Goal: Task Accomplishment & Management: Complete application form

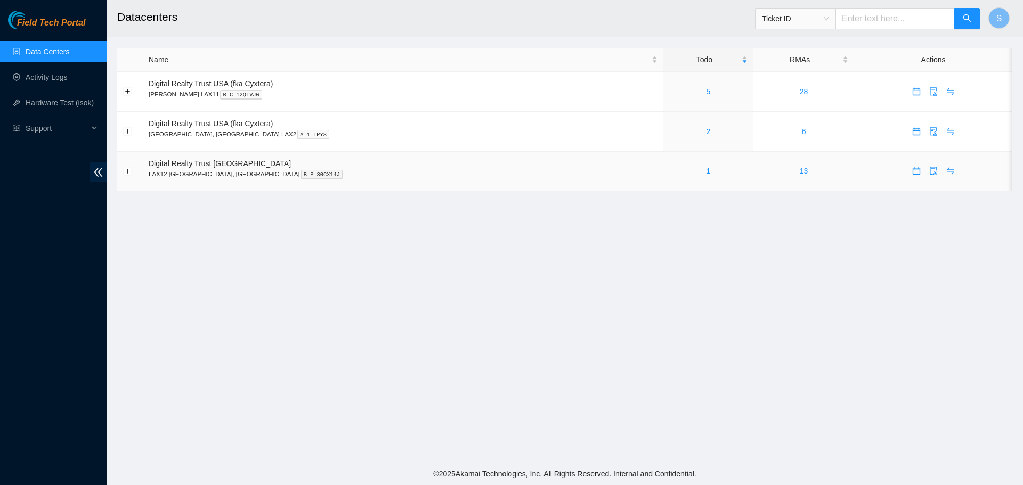
click at [669, 170] on div "1" at bounding box center [708, 171] width 78 height 12
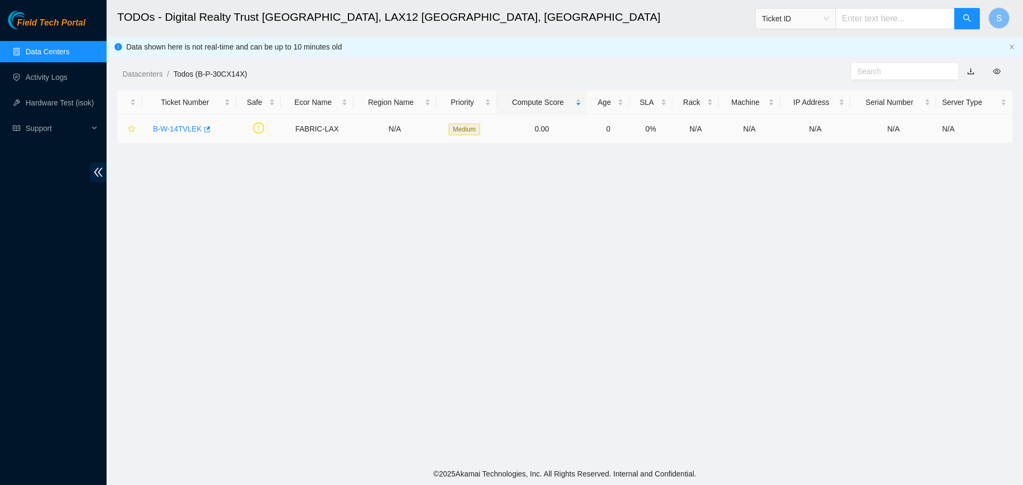
click at [185, 126] on link "B-W-14TVLEK" at bounding box center [177, 129] width 49 height 9
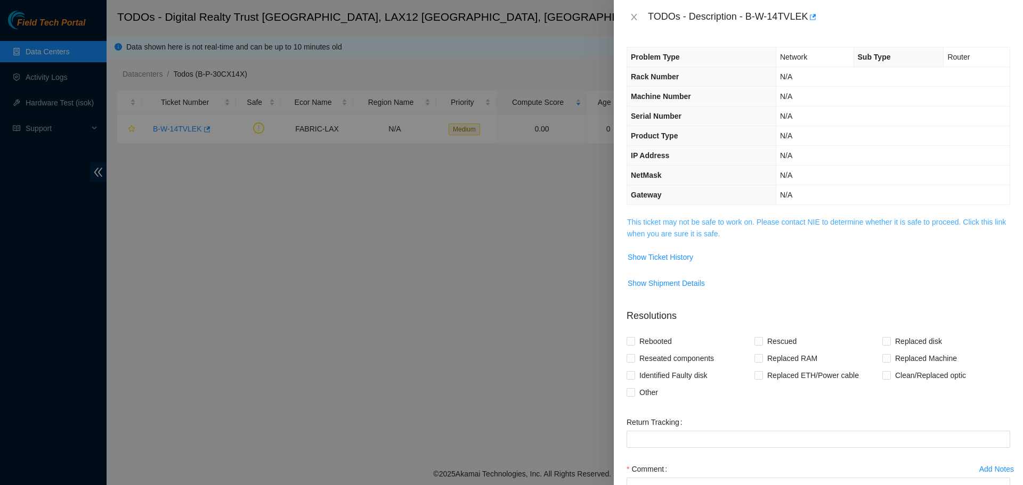
click at [760, 224] on link "This ticket may not be safe to work on. Please contact NIE to determine whether…" at bounding box center [816, 228] width 379 height 20
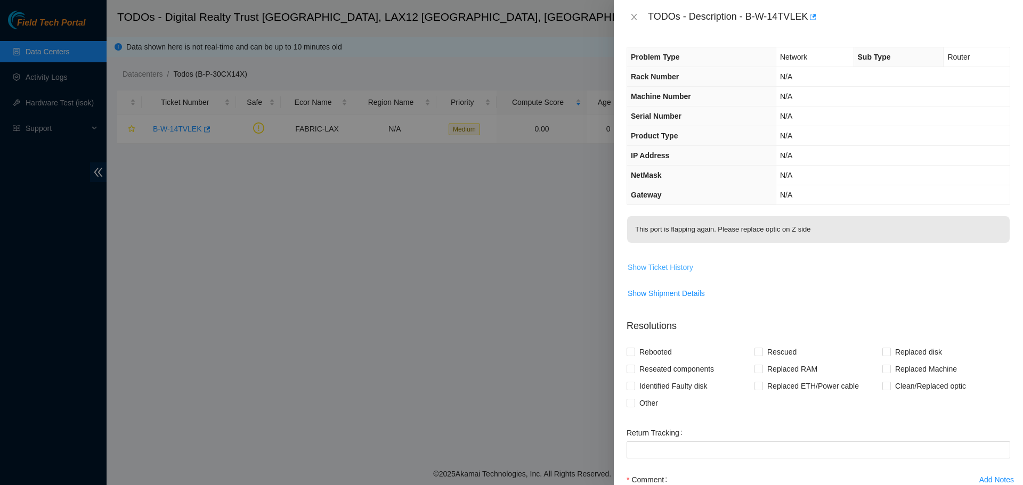
click at [670, 265] on span "Show Ticket History" at bounding box center [661, 268] width 66 height 12
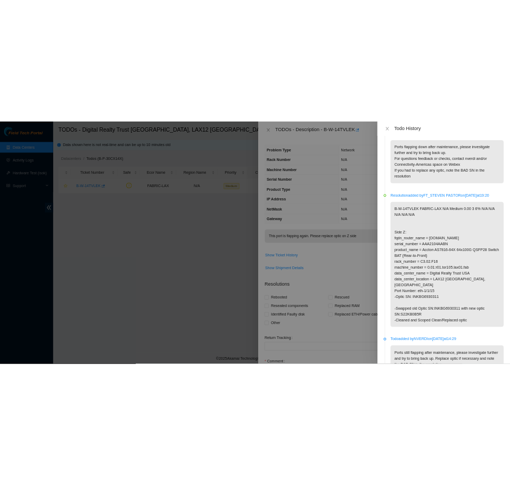
scroll to position [1332, 0]
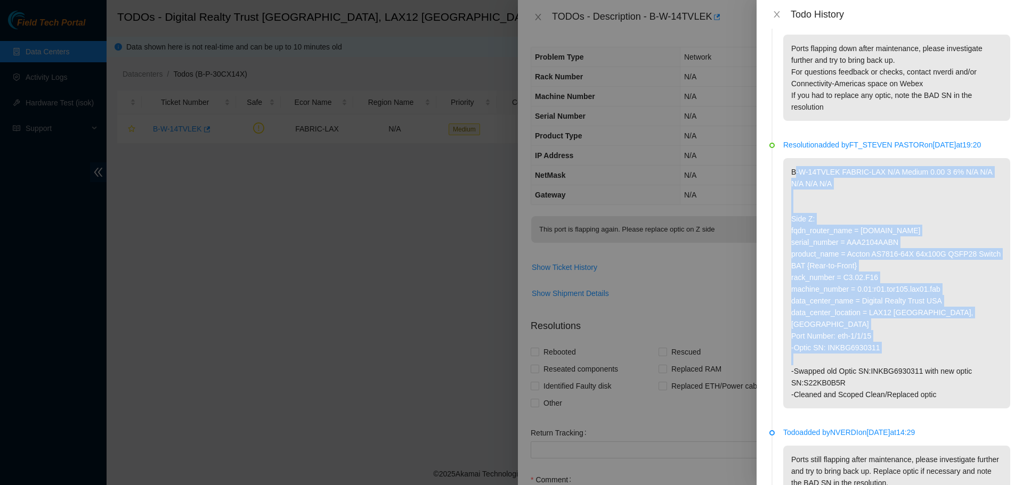
drag, startPoint x: 885, startPoint y: 358, endPoint x: 794, endPoint y: 193, distance: 188.6
click at [794, 193] on p "B-W-14TVLEK FABRIC-LAX N/A Medium 0.00 3 6% N/A N/A N/A N/A N/A Side Z: fqdn_ro…" at bounding box center [896, 283] width 227 height 250
drag, startPoint x: 894, startPoint y: 214, endPoint x: 875, endPoint y: 261, distance: 50.2
click at [893, 214] on p "B-W-14TVLEK FABRIC-LAX N/A Medium 0.00 3 6% N/A N/A N/A N/A N/A Side Z: fqdn_ro…" at bounding box center [896, 283] width 227 height 250
click at [892, 361] on p "B-W-14TVLEK FABRIC-LAX N/A Medium 0.00 3 6% N/A N/A N/A N/A N/A Side Z: fqdn_ro…" at bounding box center [896, 283] width 227 height 250
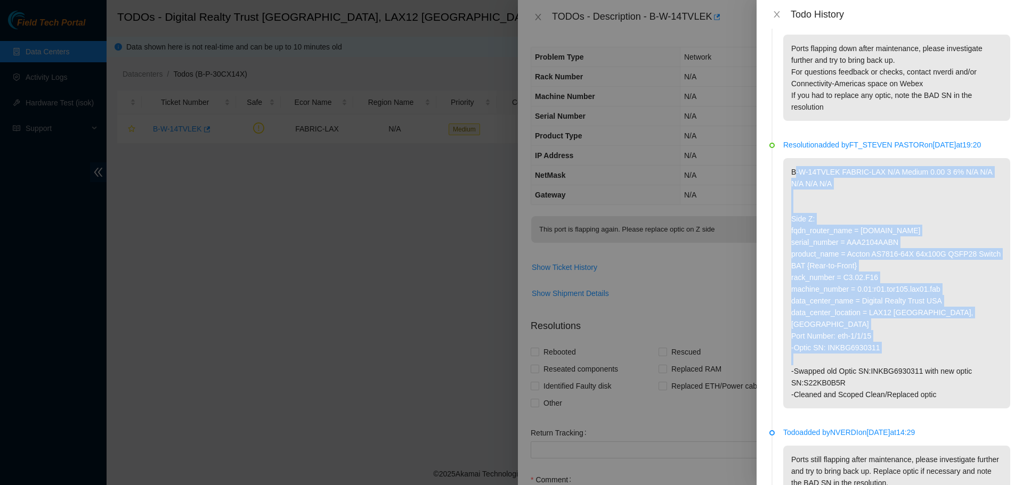
click at [889, 361] on p "B-W-14TVLEK FABRIC-LAX N/A Medium 0.00 3 6% N/A N/A N/A N/A N/A Side Z: fqdn_ro…" at bounding box center [896, 283] width 227 height 250
drag, startPoint x: 883, startPoint y: 359, endPoint x: 786, endPoint y: 197, distance: 188.8
click at [786, 197] on p "B-W-14TVLEK FABRIC-LAX N/A Medium 0.00 3 6% N/A N/A N/A N/A N/A Side Z: fqdn_ro…" at bounding box center [896, 283] width 227 height 250
copy p "B-W-14TVLEK FABRIC-LAX N/A Medium 0.00 3 6% N/A N/A N/A N/A N/A Side Z: fqdn_ro…"
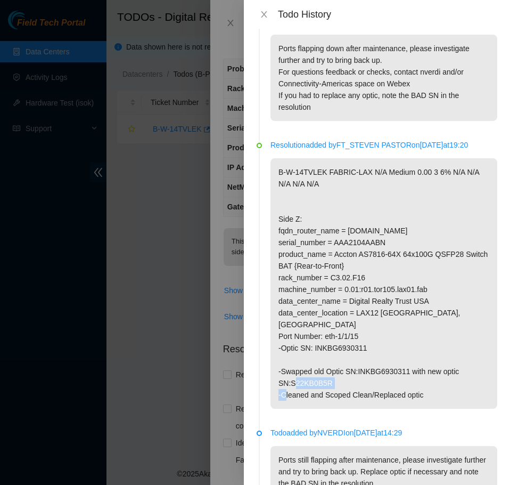
drag, startPoint x: 331, startPoint y: 397, endPoint x: 277, endPoint y: 396, distance: 53.8
click at [270, 397] on li "Resolution added by FT_STEVEN PASTOR on [DATE] 19:20 B-W-14TVLEK FABRIC-LAX N/A…" at bounding box center [377, 287] width 241 height 288
copy p "SN:S22KB0B5R"
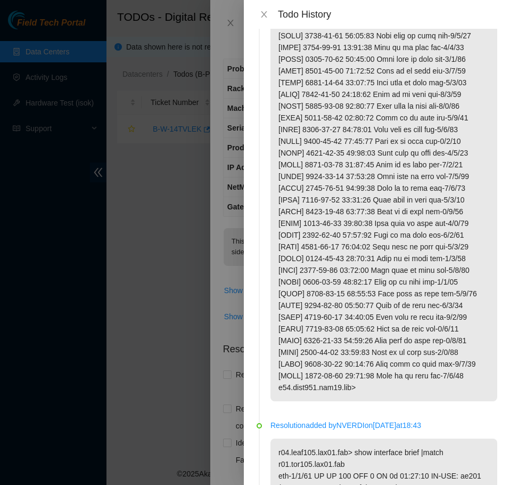
scroll to position [426, 0]
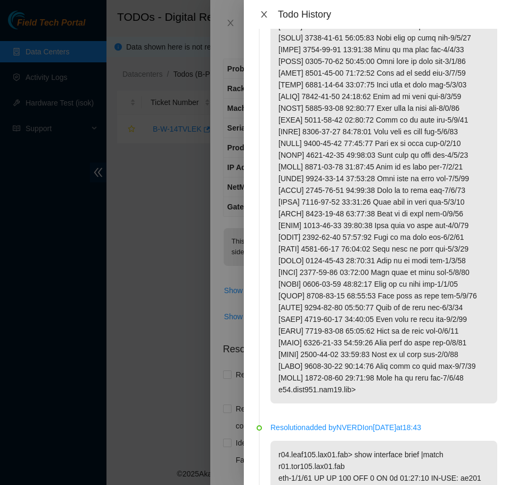
click at [271, 13] on button "Close" at bounding box center [264, 15] width 15 height 10
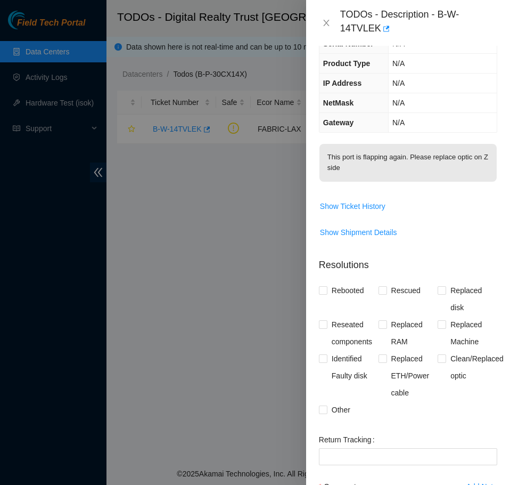
scroll to position [107, 0]
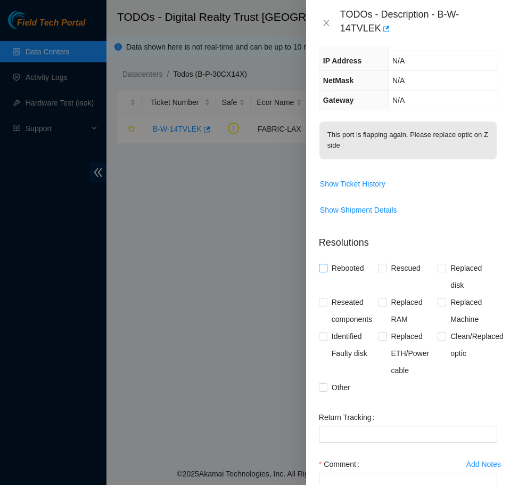
click at [347, 276] on span "Rebooted" at bounding box center [348, 267] width 41 height 17
click at [327, 271] on input "Rebooted" at bounding box center [322, 267] width 7 height 7
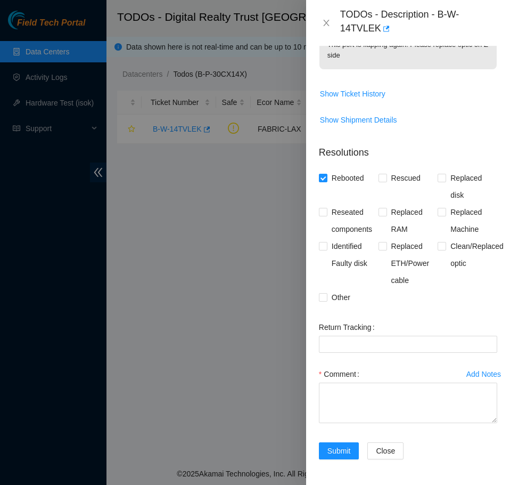
scroll to position [220, 0]
click at [354, 176] on span "Rebooted" at bounding box center [348, 177] width 41 height 17
click at [327, 176] on input "Rebooted" at bounding box center [322, 177] width 7 height 7
checkbox input "false"
click at [448, 246] on span "Clean/Replaced optic" at bounding box center [477, 255] width 62 height 34
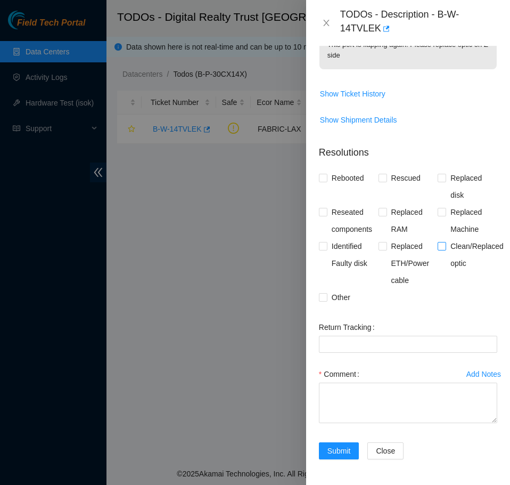
click at [445, 246] on input "Clean/Replaced optic" at bounding box center [441, 245] width 7 height 7
checkbox input "true"
click at [354, 218] on span "Reseated components" at bounding box center [353, 221] width 51 height 34
click at [327, 215] on input "Reseated components" at bounding box center [322, 211] width 7 height 7
checkbox input "true"
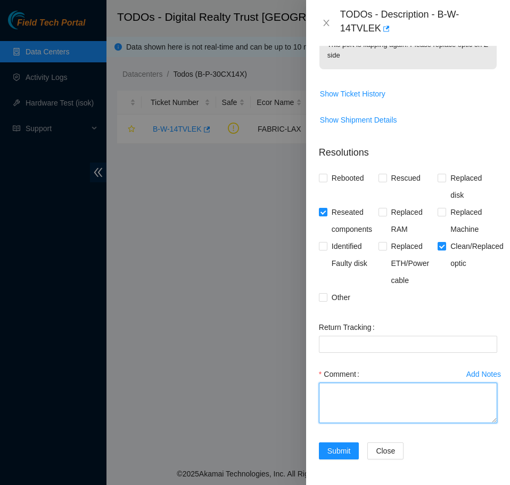
click at [402, 387] on textarea "Comment" at bounding box center [408, 403] width 178 height 40
paste textarea "B-W-14TVLEK FABRIC-LAX N/A Medium 0.00 3 6% N/A N/A N/A N/A N/A Side Z: fqdn_ro…"
type textarea "B-W-14TVLEK FABRIC-LAX N/A Medium 0.00 3 6% N/A N/A N/A N/A N/A Side Z: fqdn_ro…"
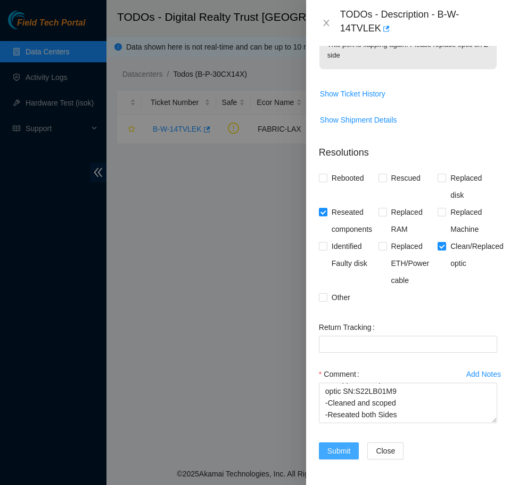
click at [341, 453] on span "Submit" at bounding box center [339, 451] width 23 height 12
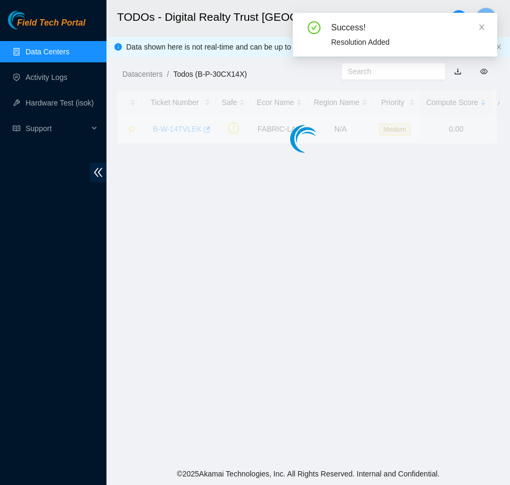
scroll to position [179, 0]
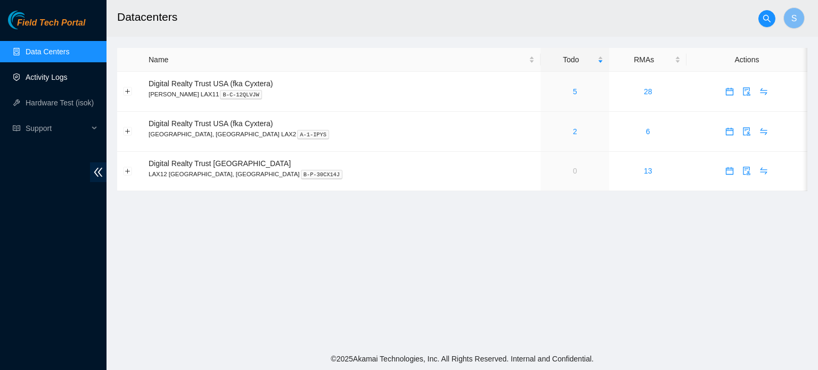
click at [65, 77] on link "Activity Logs" at bounding box center [47, 77] width 42 height 9
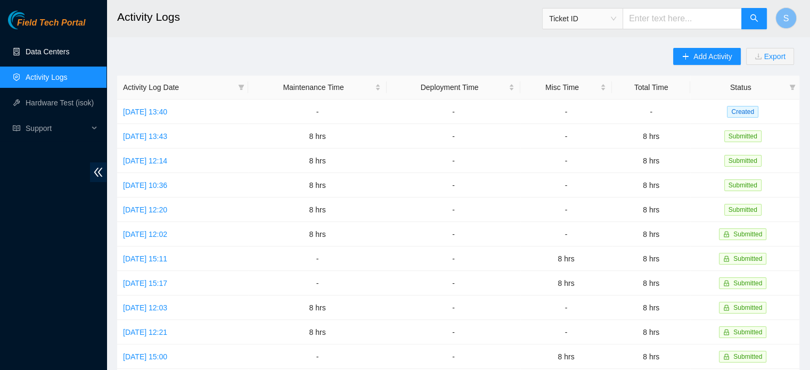
click at [68, 47] on link "Data Centers" at bounding box center [48, 51] width 44 height 9
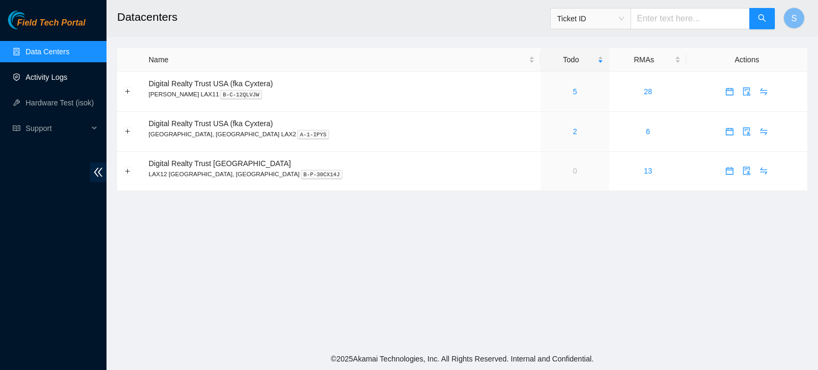
click at [66, 73] on link "Activity Logs" at bounding box center [47, 77] width 42 height 9
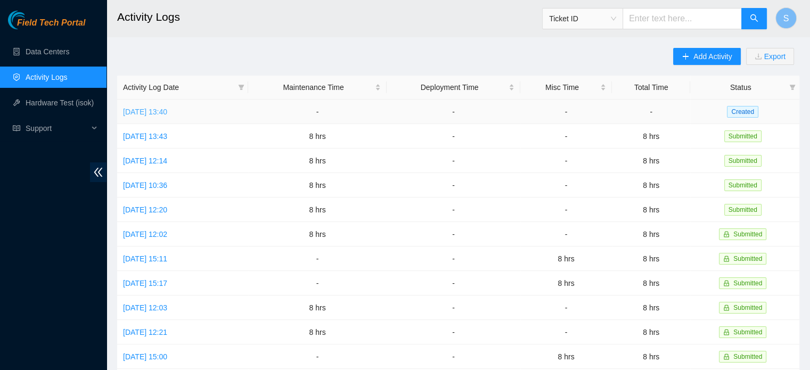
click at [167, 109] on link "Fri, 19 Sep 2025 13:40" at bounding box center [145, 112] width 44 height 9
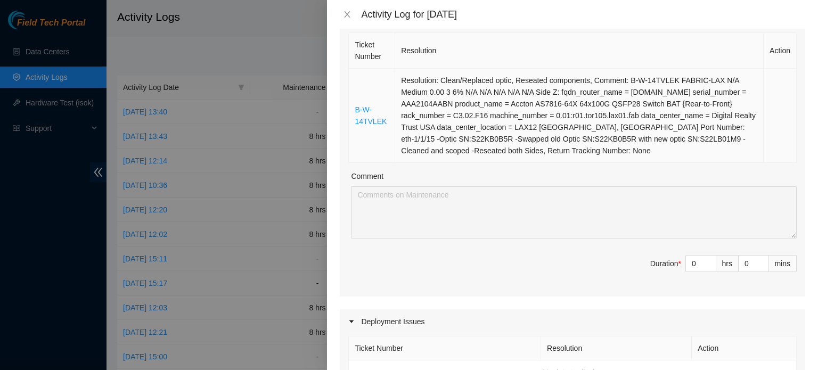
scroll to position [213, 0]
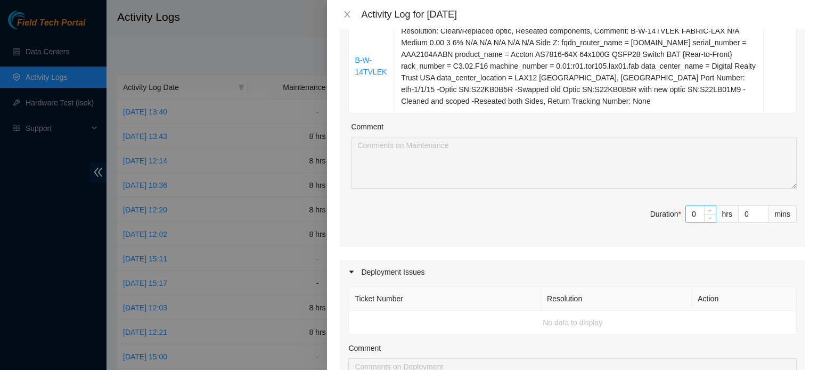
click at [510, 221] on input "0" at bounding box center [701, 214] width 30 height 16
click at [510, 217] on input "0" at bounding box center [701, 214] width 30 height 16
type input "4"
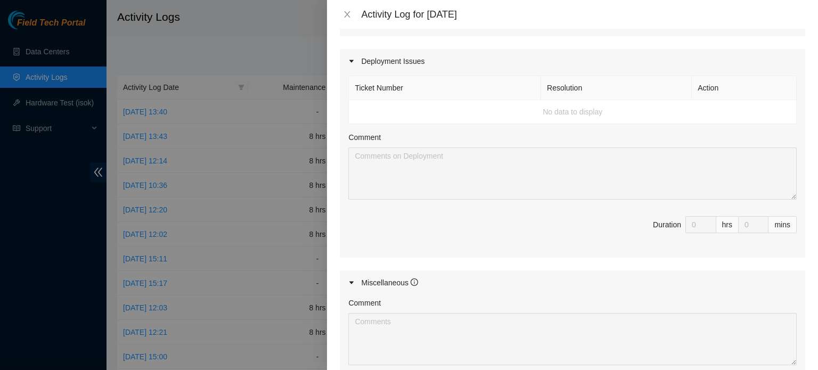
scroll to position [479, 0]
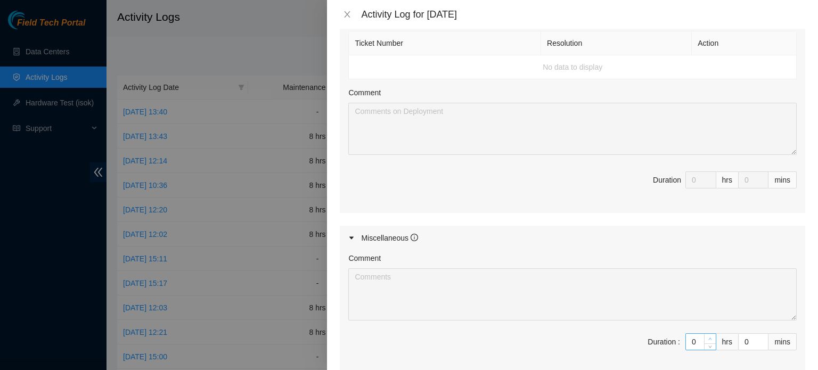
type input "4"
type input "1"
type input "5"
click at [510, 338] on span "Increase Value" at bounding box center [710, 339] width 12 height 10
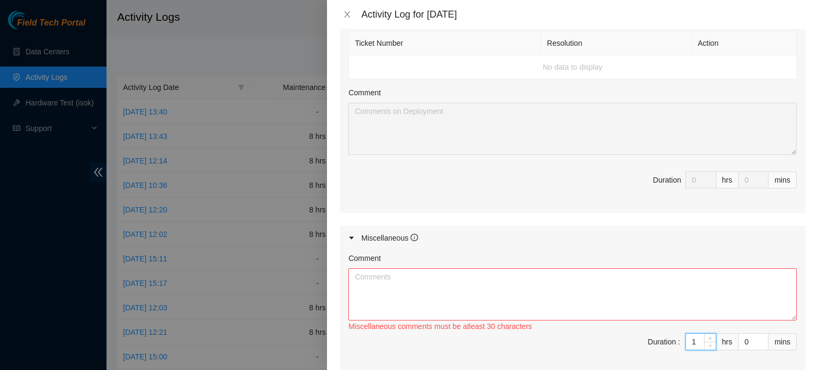
click at [510, 341] on input "1" at bounding box center [701, 342] width 30 height 16
type input "4"
type input "8"
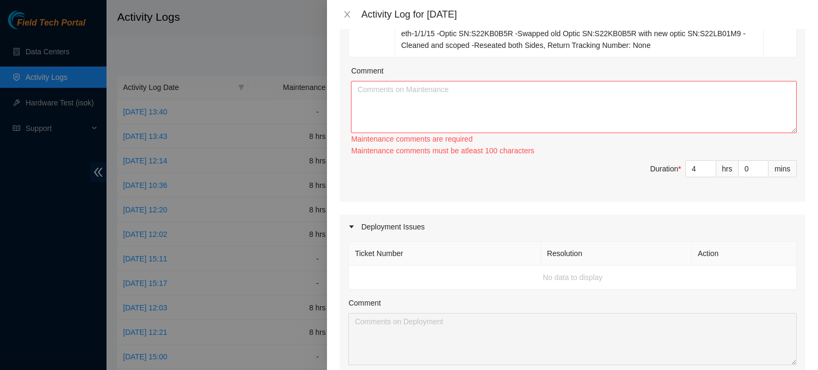
scroll to position [266, 0]
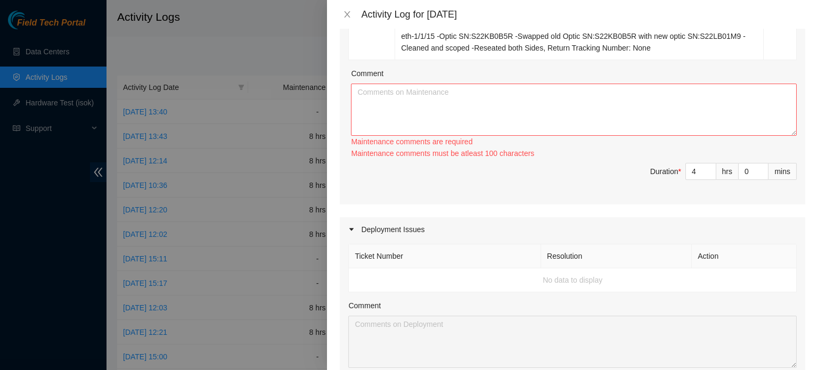
type input "4"
click at [510, 96] on textarea "Comment" at bounding box center [574, 110] width 446 height 52
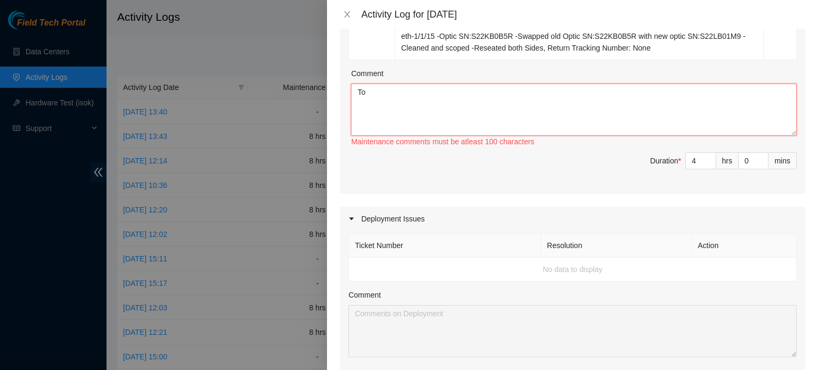
type textarea "T"
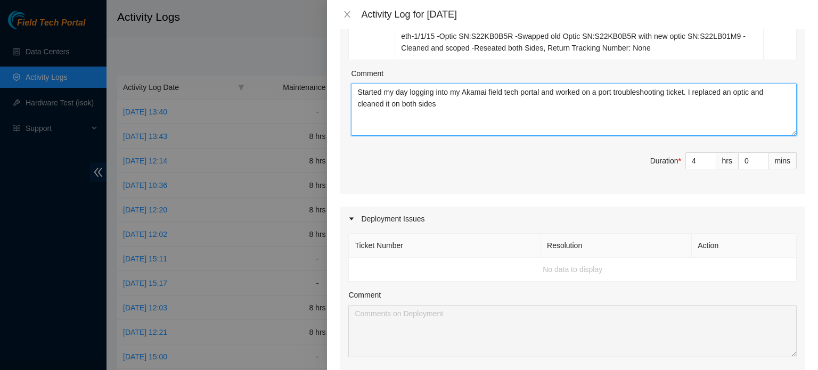
click at [510, 94] on textarea "Started my day logging into my Akamai field tech portal and worked on a port tr…" at bounding box center [574, 110] width 446 height 52
click at [510, 91] on textarea "Started my day logging into my Akamai field tech portal and worked on a port tr…" at bounding box center [574, 110] width 446 height 52
click at [510, 106] on textarea "Started my day logging into my Akamai field tech portal and worked on a port tr…" at bounding box center [574, 110] width 446 height 52
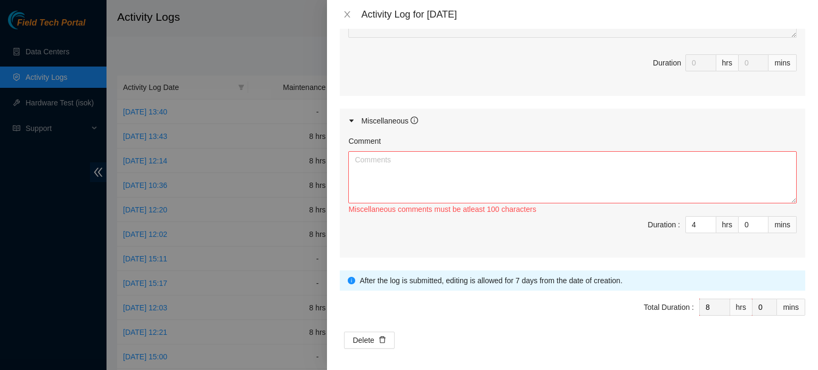
scroll to position [587, 0]
type textarea "Started my day logging into my Akamai field tech portal and worked on a port tr…"
click at [459, 181] on textarea "Comment" at bounding box center [572, 177] width 449 height 52
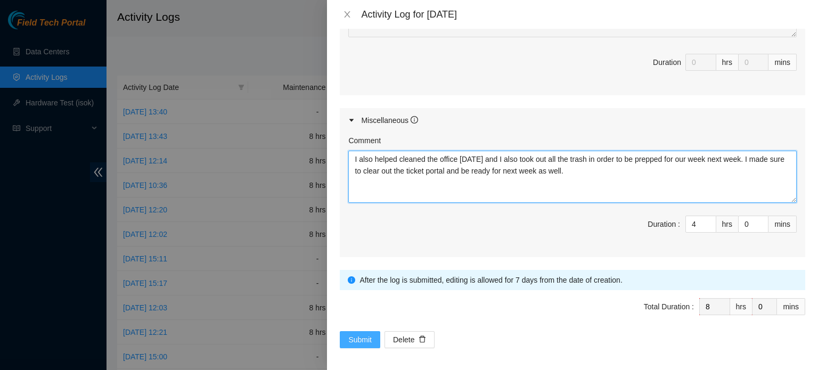
type textarea "I also helped cleaned the office today and I also took out all the trash in ord…"
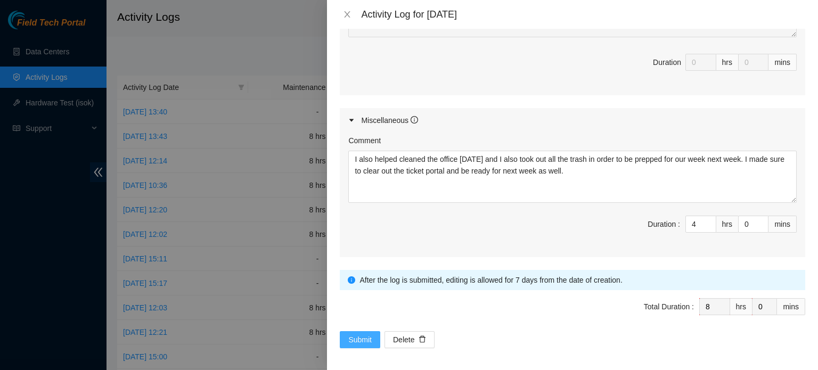
click at [356, 339] on span "Submit" at bounding box center [359, 340] width 23 height 12
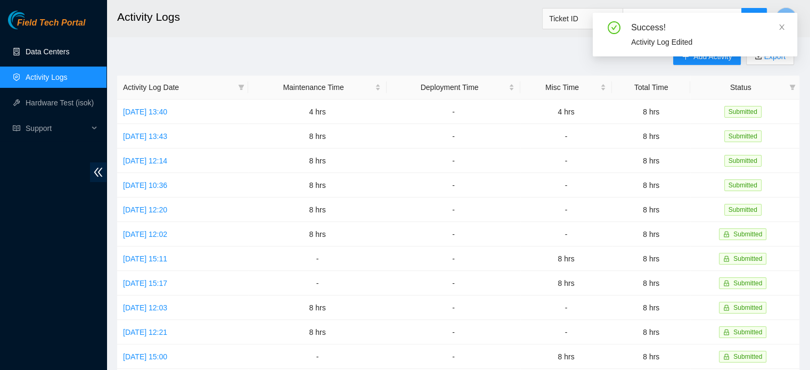
click at [36, 53] on link "Data Centers" at bounding box center [48, 51] width 44 height 9
